Goal: Find specific page/section: Find specific page/section

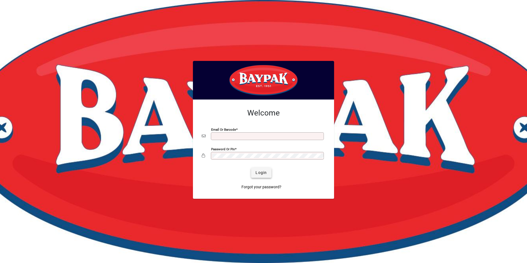
type input "**********"
click at [260, 170] on button "Login" at bounding box center [261, 173] width 20 height 10
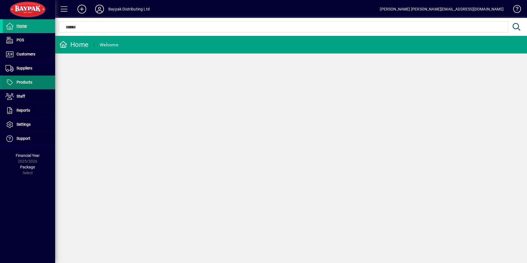
click at [23, 82] on span "Products" at bounding box center [25, 82] width 16 height 4
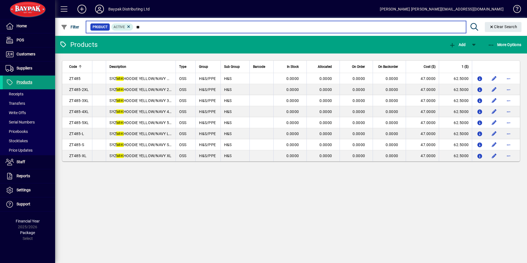
type input "*"
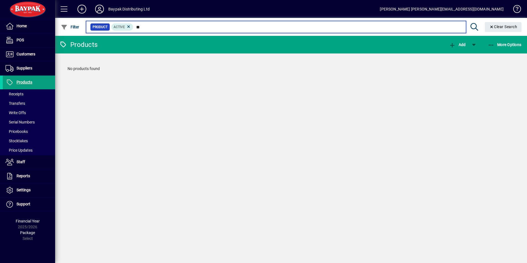
type input "*"
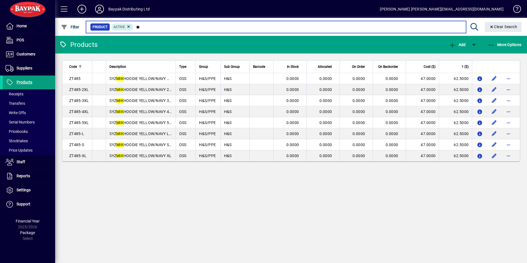
type input "*"
